Goal: Find specific page/section: Find specific page/section

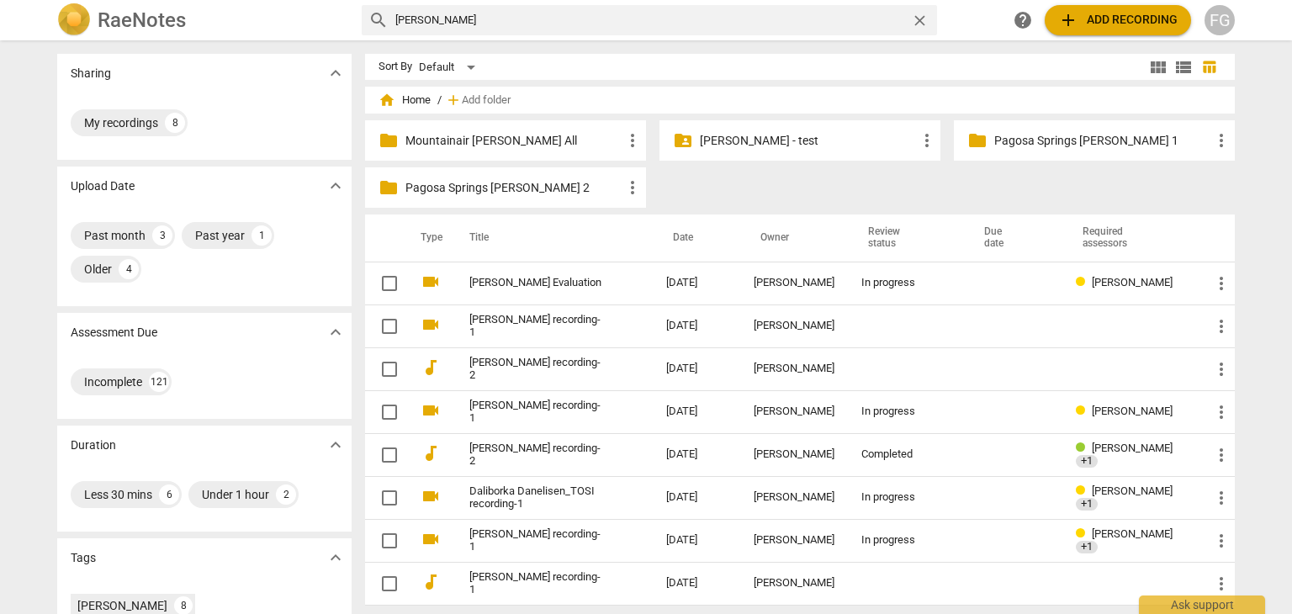
click at [458, 22] on input "[PERSON_NAME]" at bounding box center [649, 20] width 509 height 27
type input "r"
type input "[PERSON_NAME]"
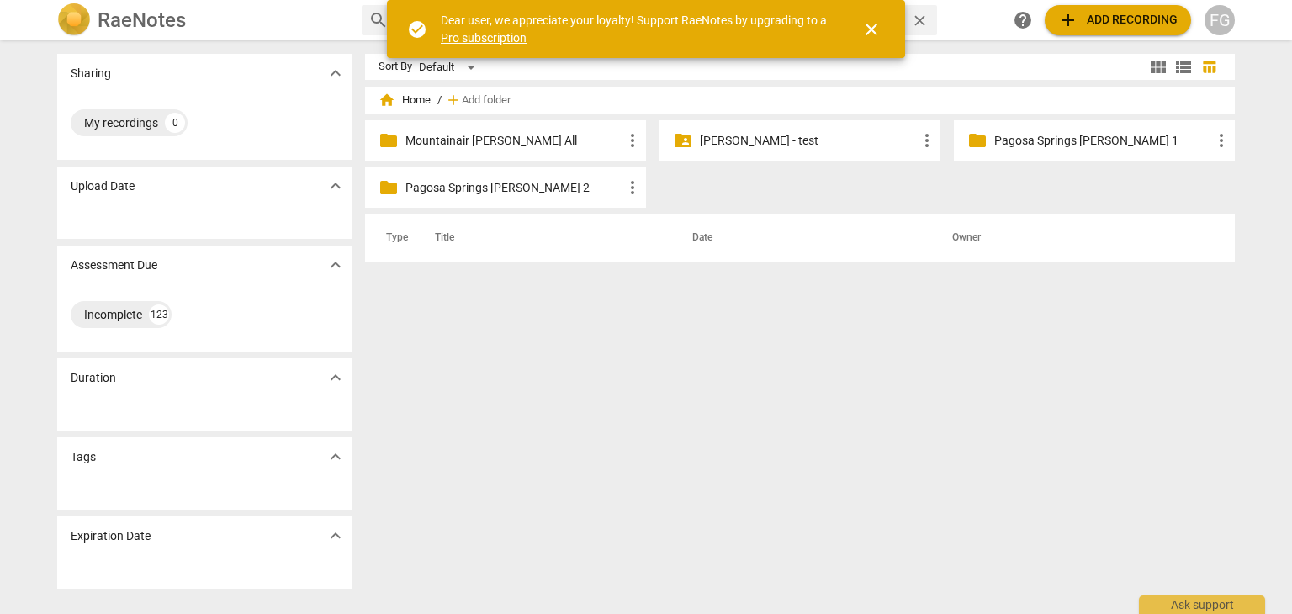
click at [871, 26] on span "close" at bounding box center [871, 29] width 20 height 20
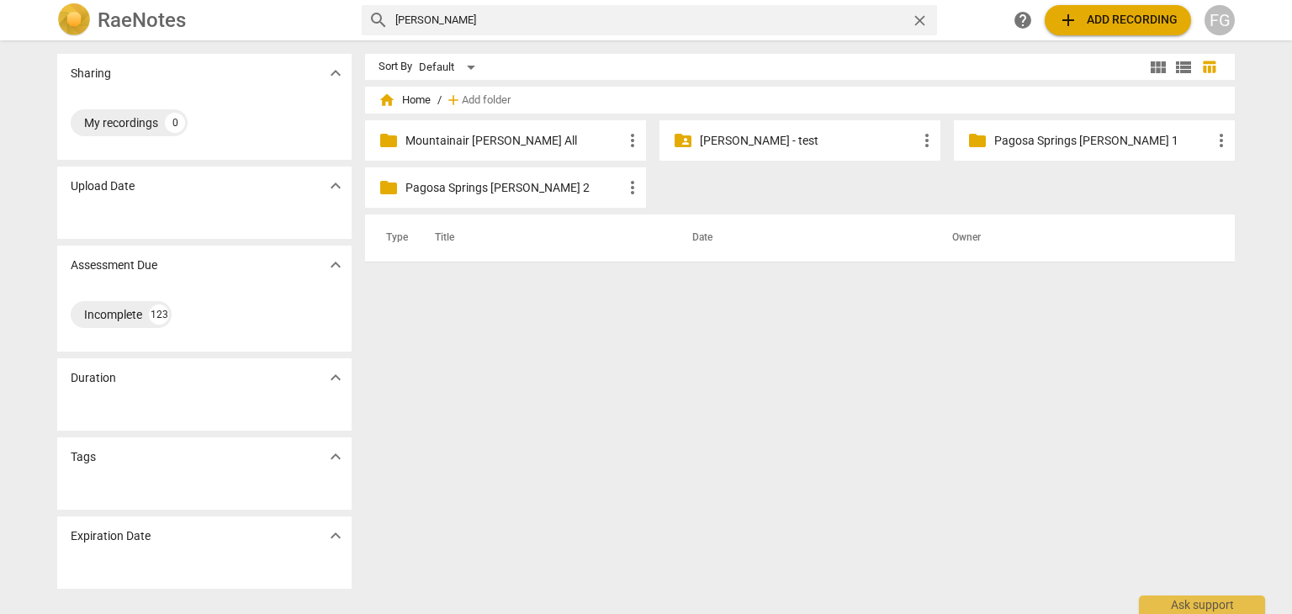
type input "[PERSON_NAME]"
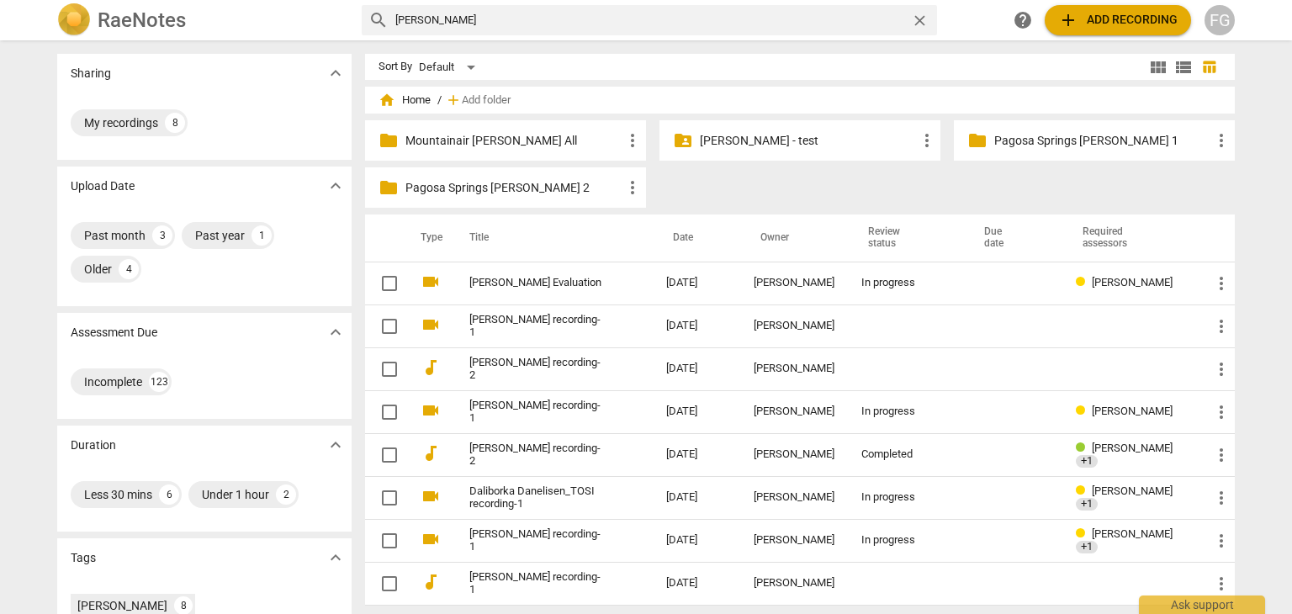
drag, startPoint x: 418, startPoint y: 19, endPoint x: 363, endPoint y: 18, distance: 54.7
click at [363, 18] on div "search [PERSON_NAME] close" at bounding box center [649, 20] width 575 height 30
type input "[PERSON_NAME]"
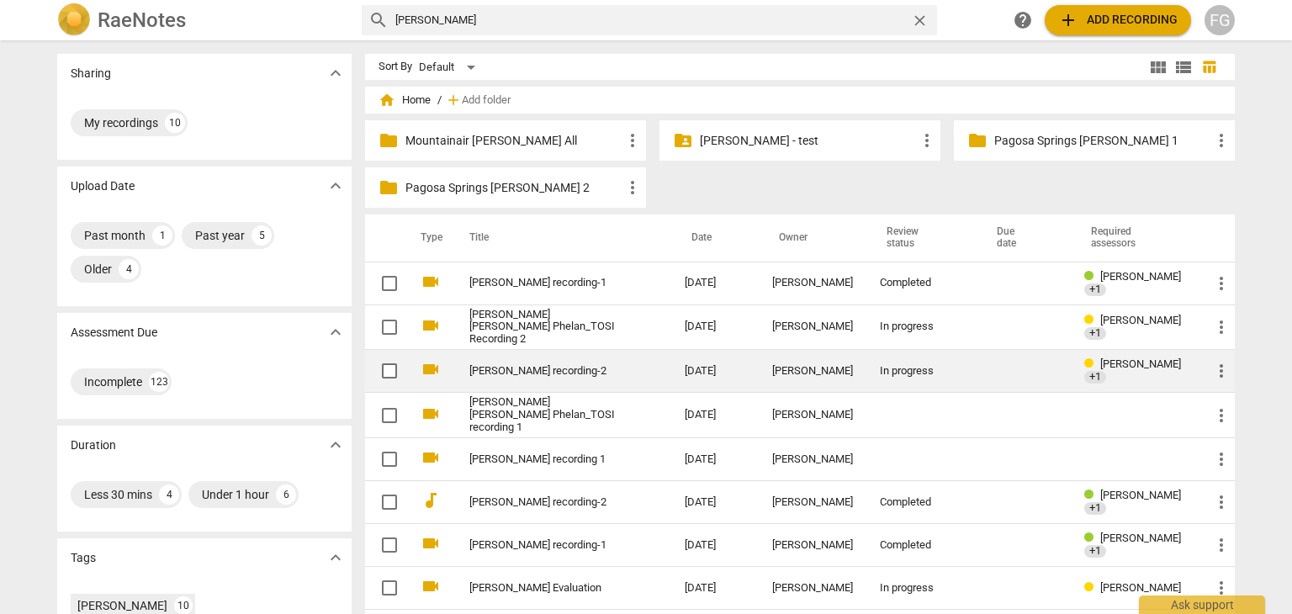
click at [588, 375] on td "[PERSON_NAME] recording-2" at bounding box center [560, 371] width 222 height 43
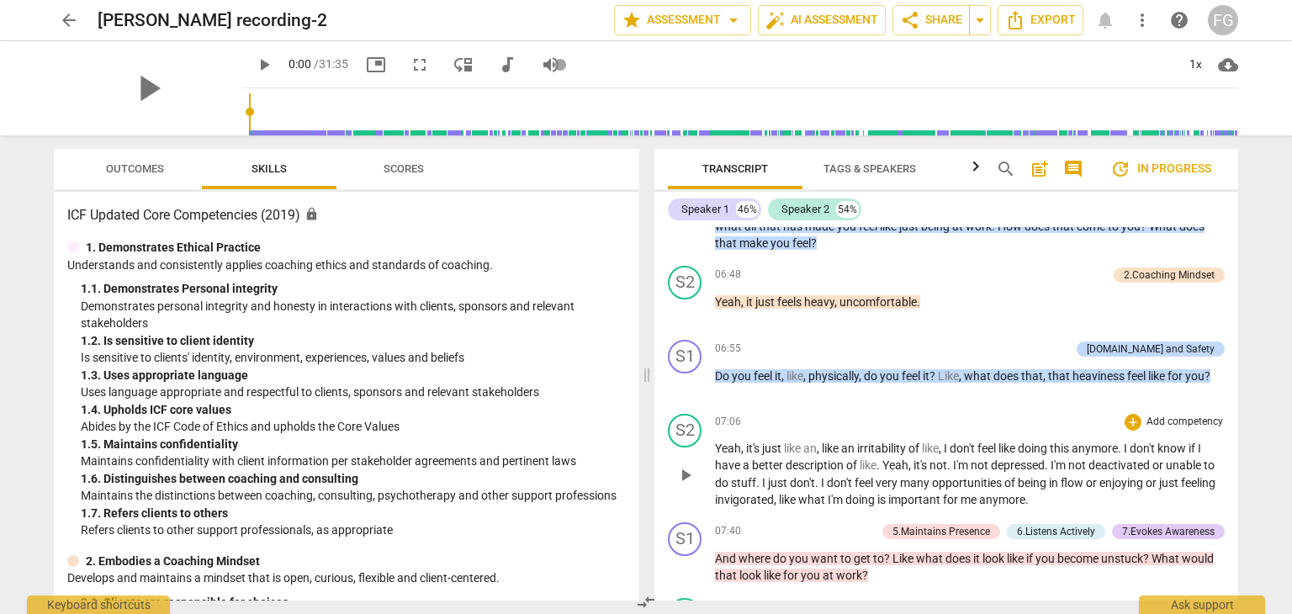
scroll to position [2608, 0]
click at [74, 19] on span "arrow_back" at bounding box center [69, 20] width 20 height 20
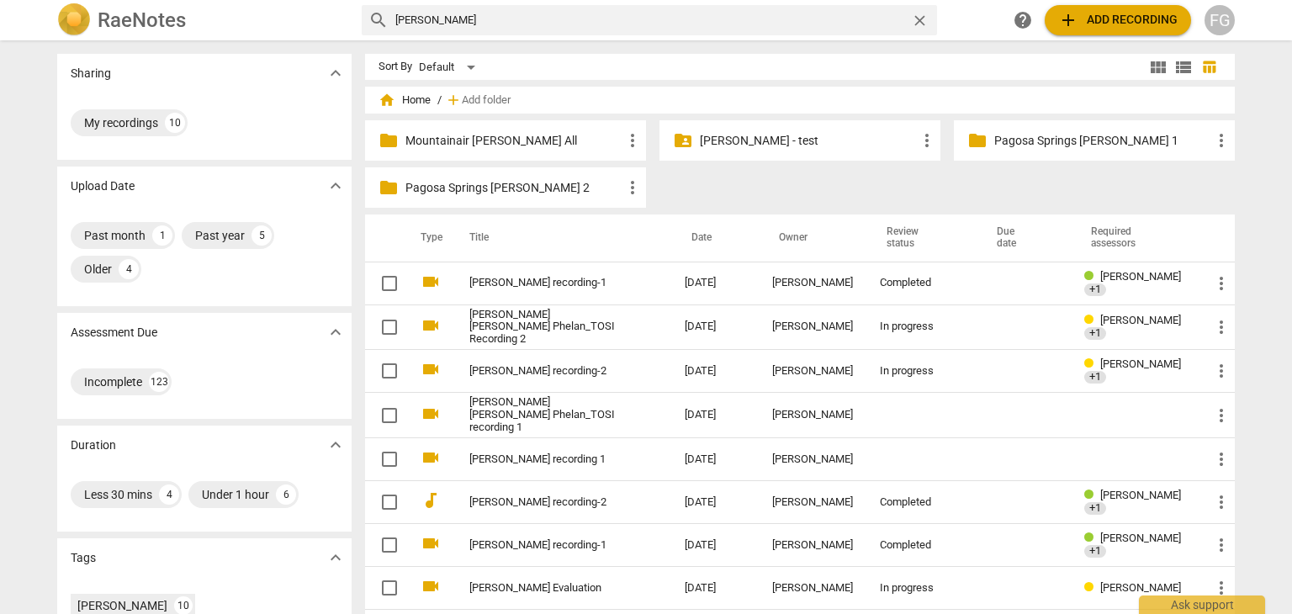
click at [441, 19] on input "[PERSON_NAME]" at bounding box center [649, 20] width 509 height 27
type input "m"
type input "[PERSON_NAME]"
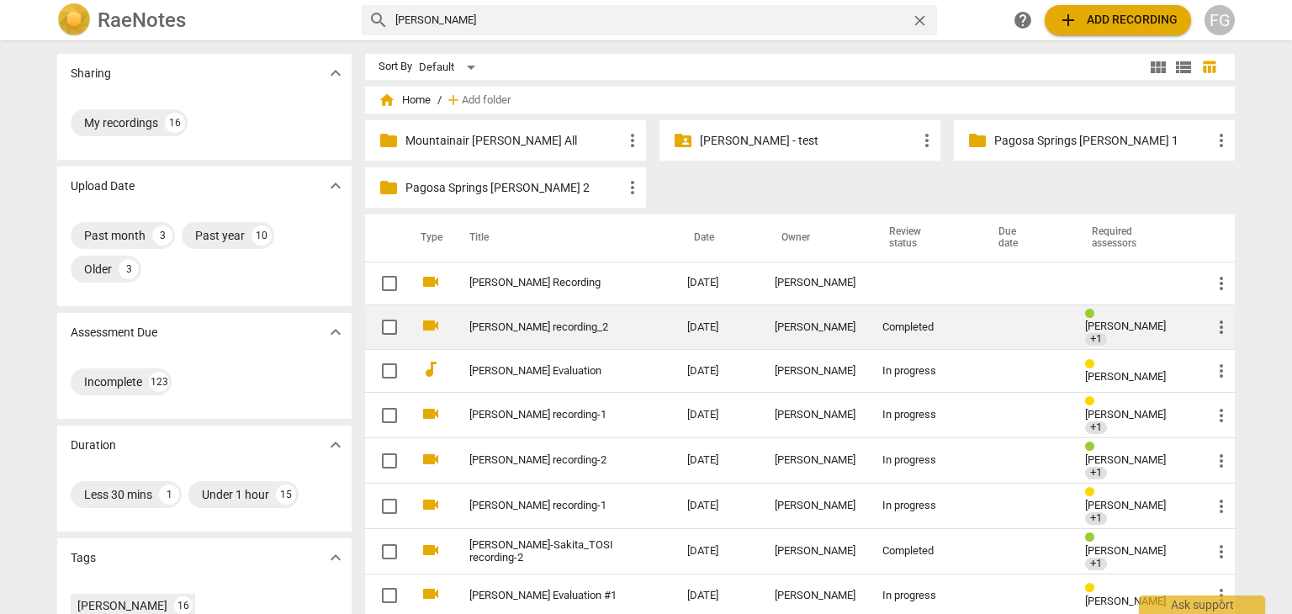
click at [520, 321] on link "[PERSON_NAME] recording_2" at bounding box center [547, 327] width 157 height 13
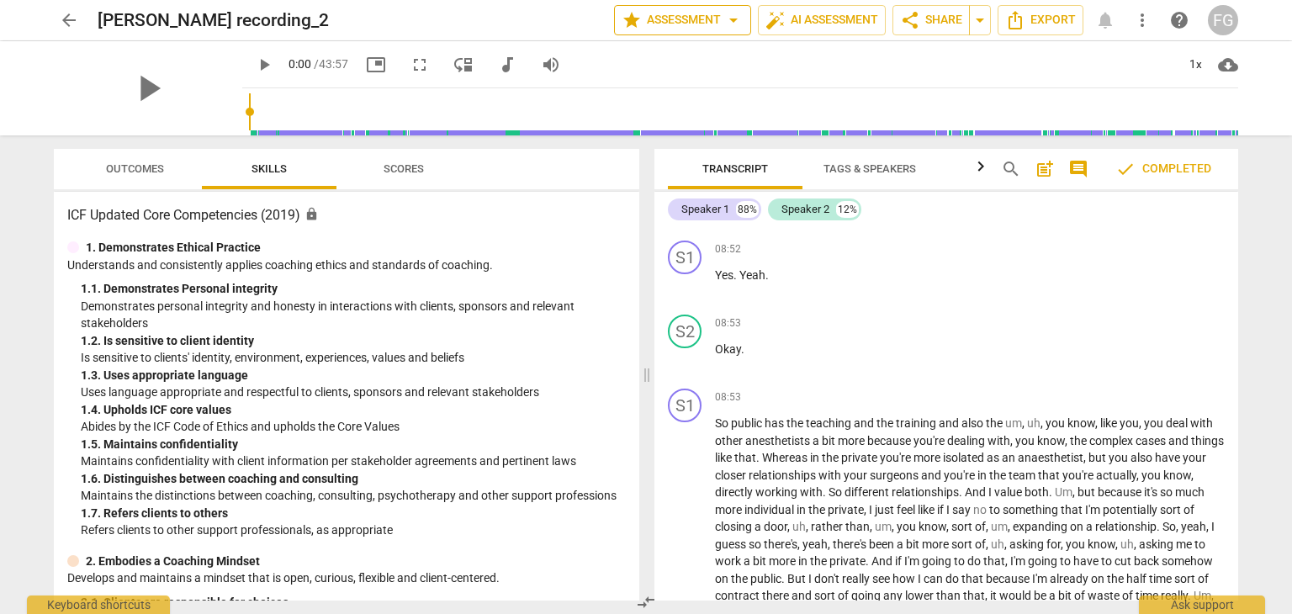
scroll to position [2440, 0]
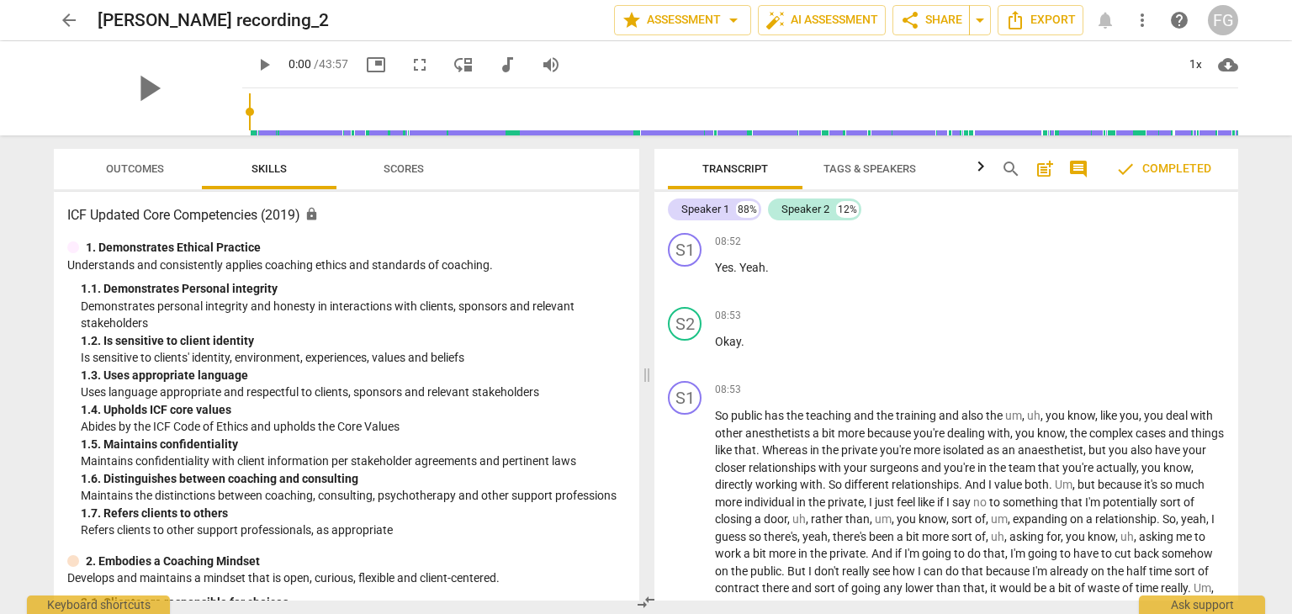
click at [67, 20] on span "arrow_back" at bounding box center [69, 20] width 20 height 20
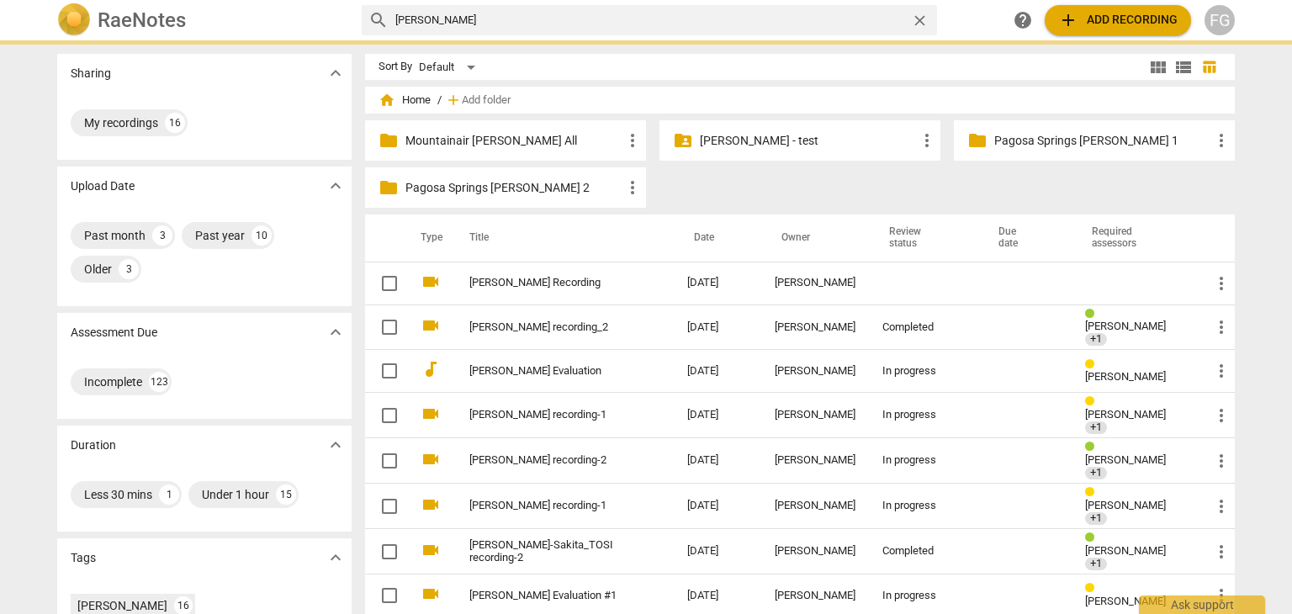
click at [449, 15] on input "[PERSON_NAME]" at bounding box center [649, 20] width 509 height 27
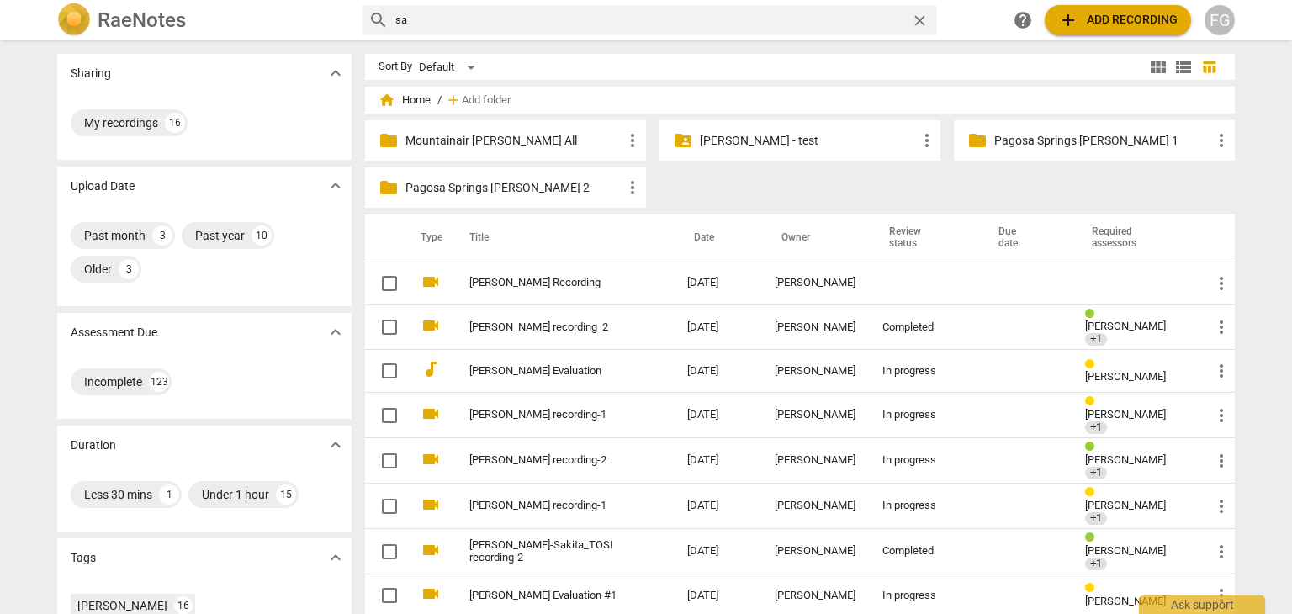
type input "s"
type input "[PERSON_NAME]"
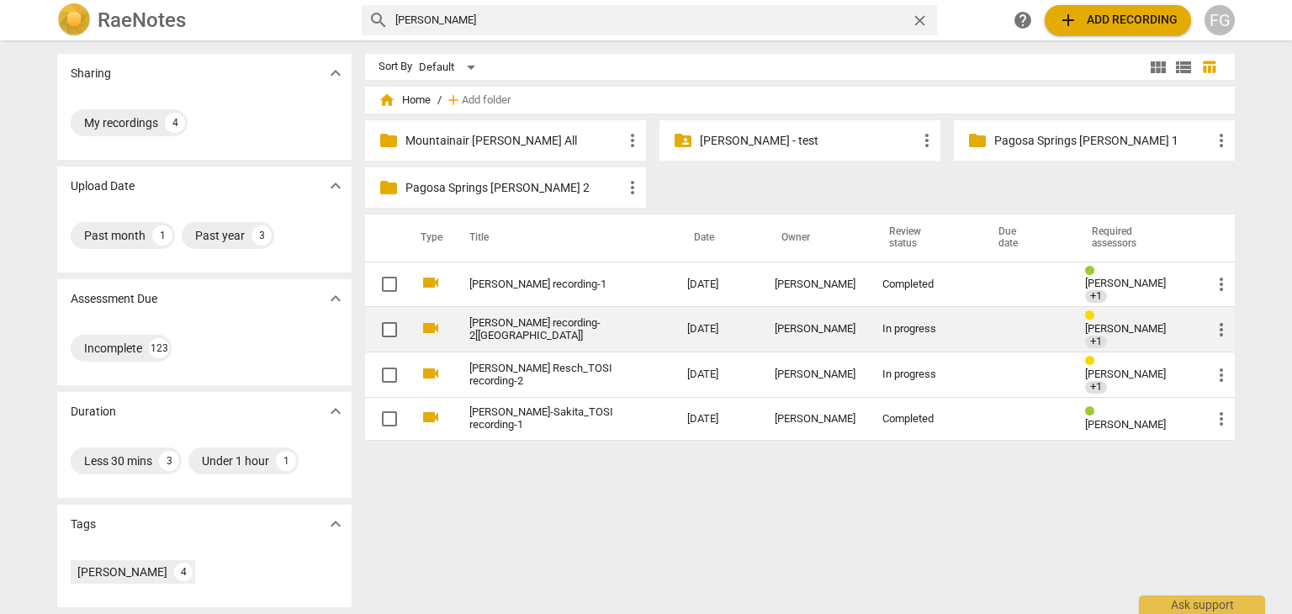
click at [548, 327] on link "[PERSON_NAME] recording-2[[GEOGRAPHIC_DATA]]" at bounding box center [547, 329] width 157 height 25
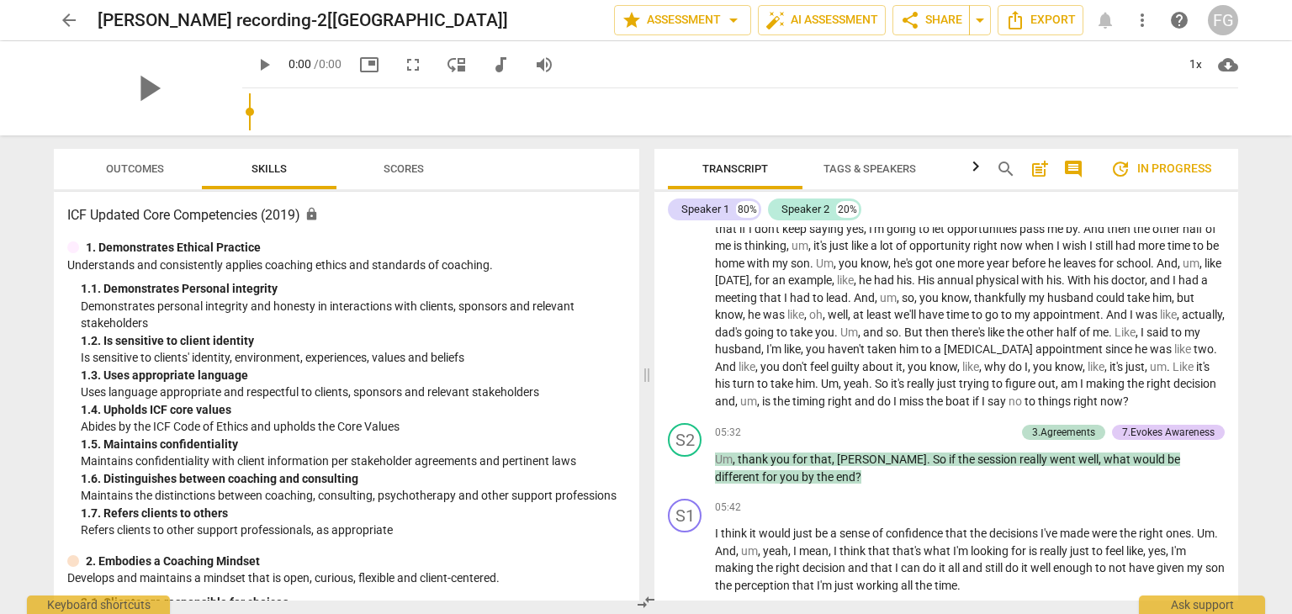
scroll to position [1598, 0]
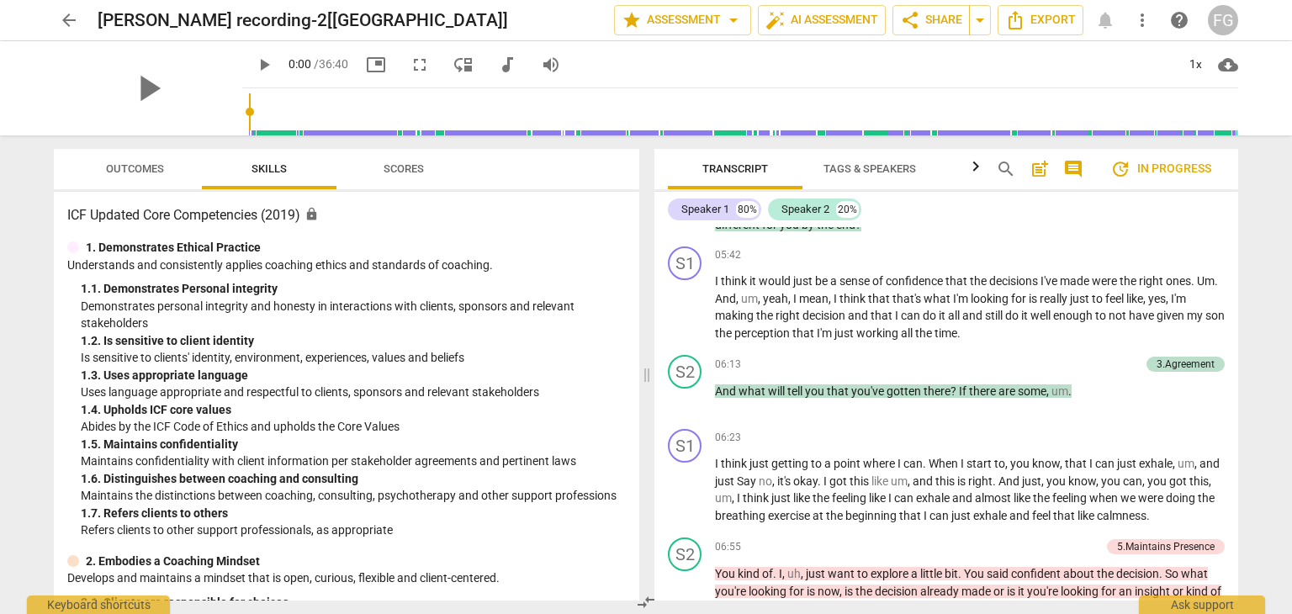
click at [70, 16] on span "arrow_back" at bounding box center [69, 20] width 20 height 20
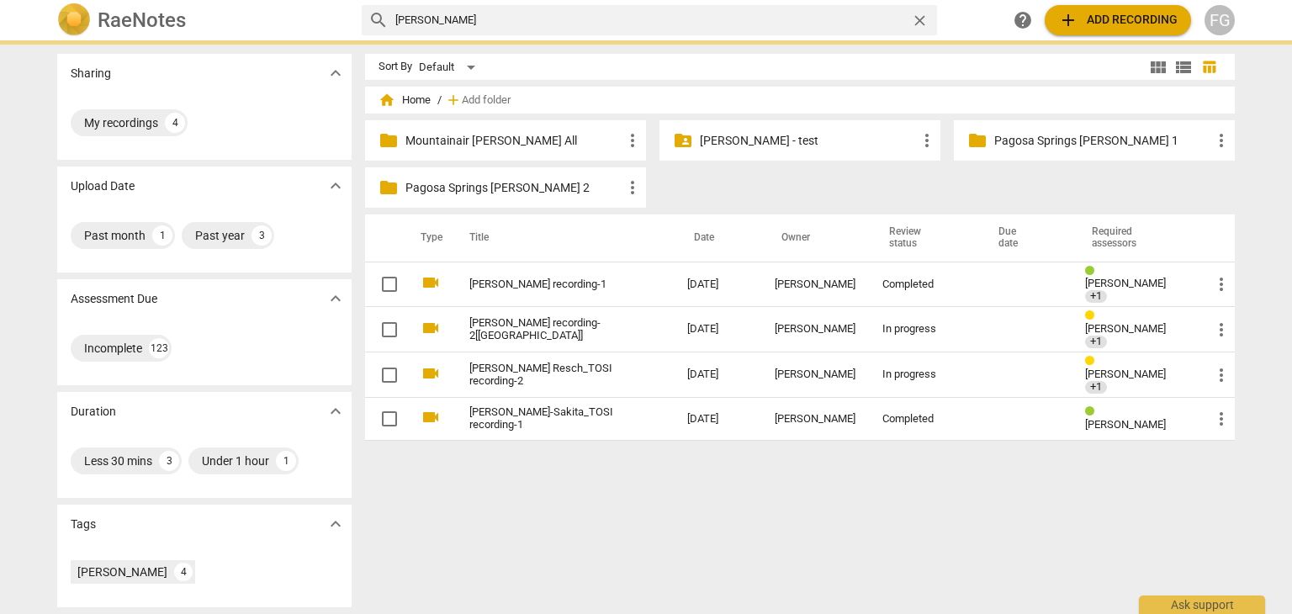
click at [478, 21] on input "[PERSON_NAME]" at bounding box center [649, 20] width 509 height 27
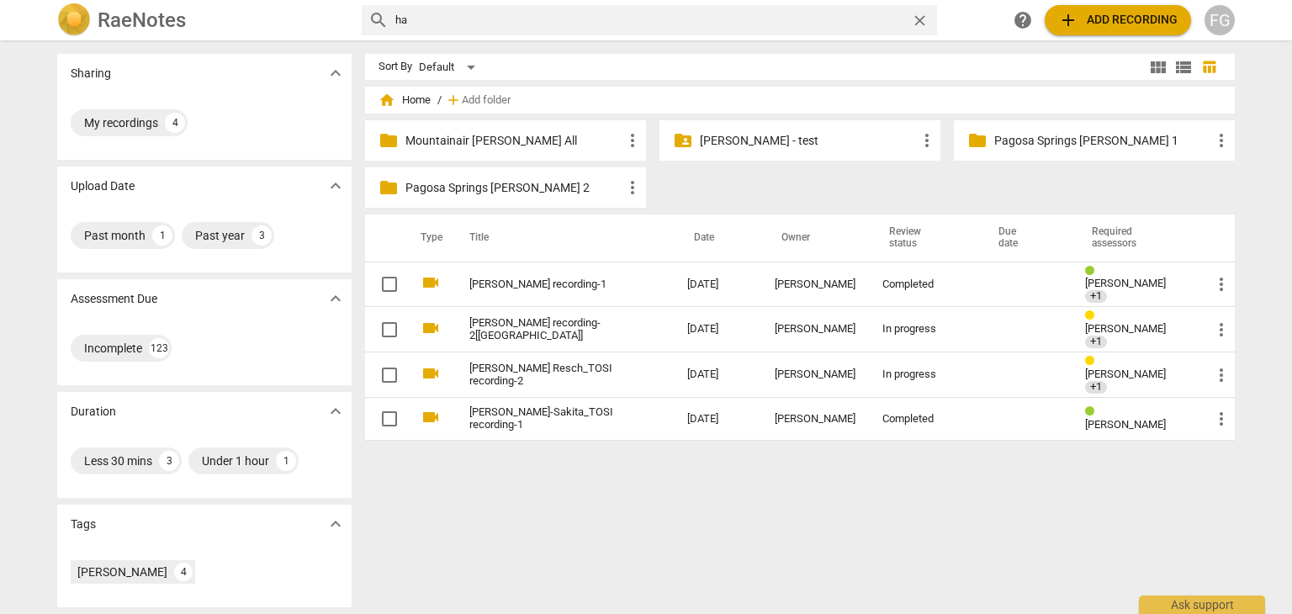
type input "h"
type input "[PERSON_NAME]"
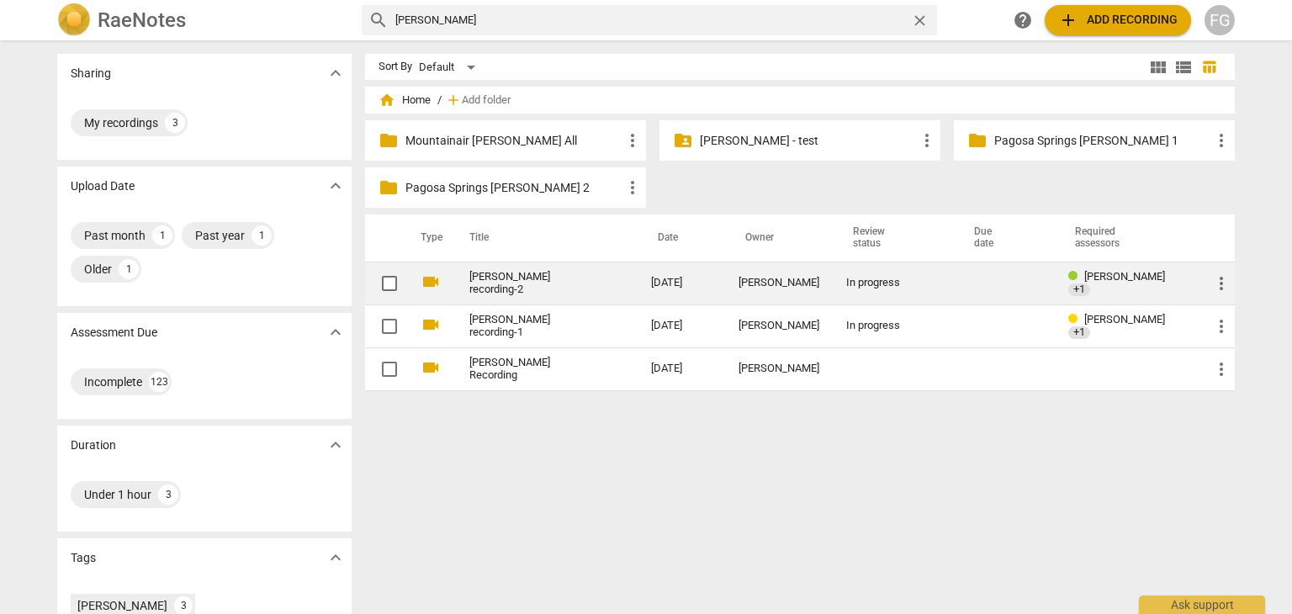
click at [553, 273] on link "[PERSON_NAME] recording-2" at bounding box center [529, 283] width 121 height 25
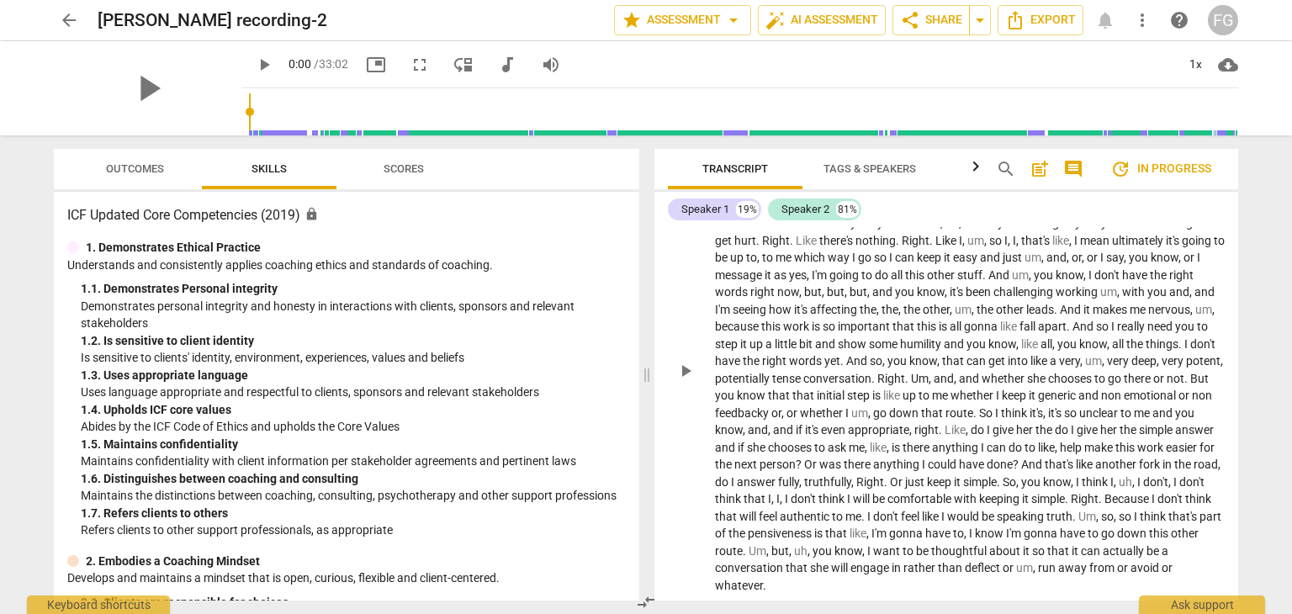
scroll to position [3112, 0]
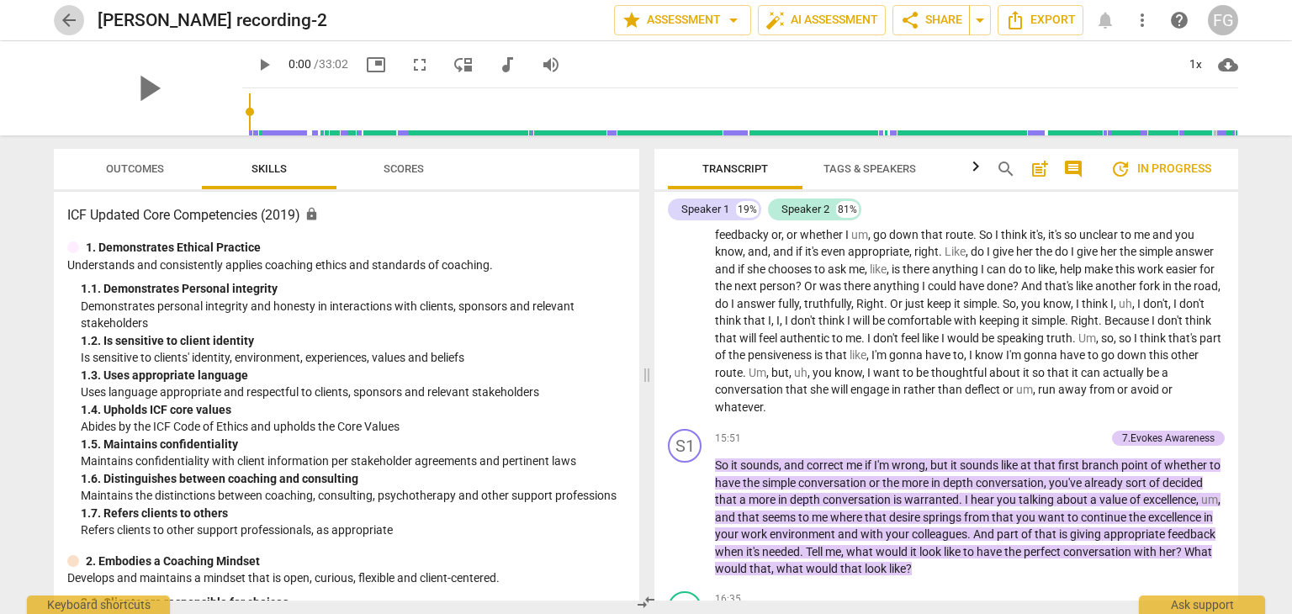
click at [67, 24] on span "arrow_back" at bounding box center [69, 20] width 20 height 20
